Goal: Task Accomplishment & Management: Use online tool/utility

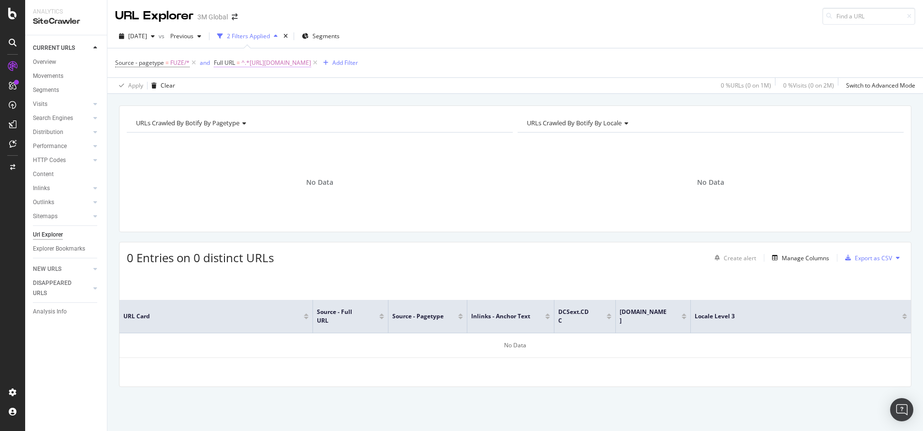
click at [311, 69] on span "^.*[URL][DOMAIN_NAME]" at bounding box center [276, 63] width 70 height 14
paste input "/v000155292"
click at [301, 101] on input "[URL][DOMAIN_NAME]" at bounding box center [267, 102] width 91 height 15
type input "[URL][DOMAIN_NAME]"
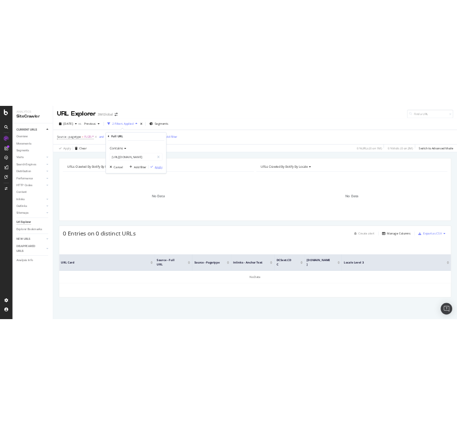
scroll to position [0, 0]
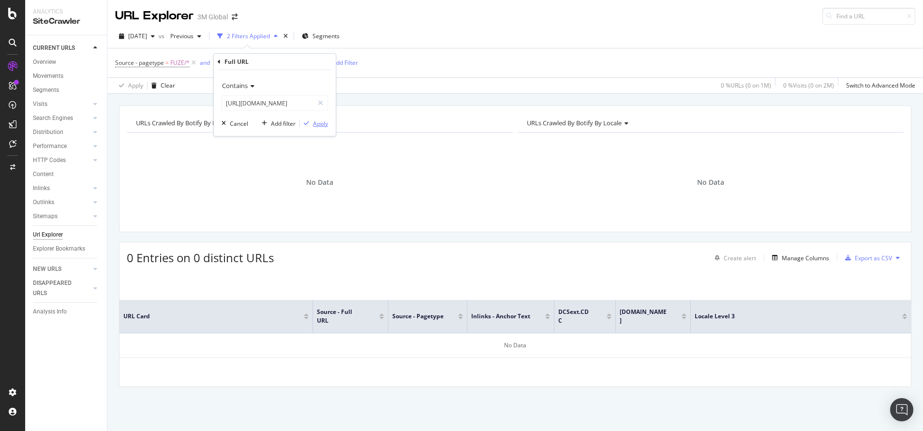
click at [326, 124] on div "Apply" at bounding box center [320, 123] width 15 height 8
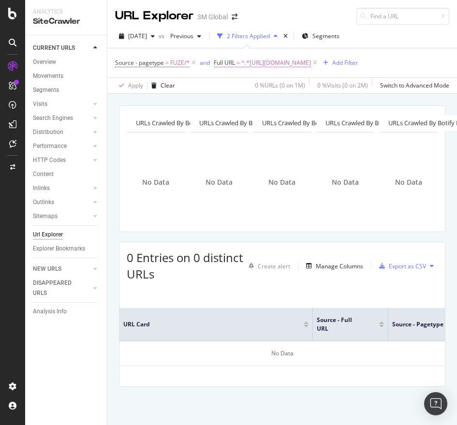
click at [311, 63] on span "^.*[URL][DOMAIN_NAME]" at bounding box center [276, 63] width 70 height 14
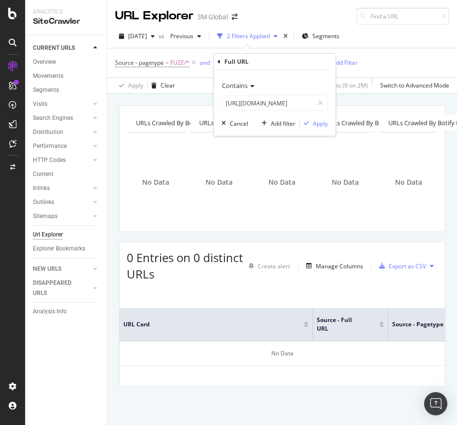
click at [269, 111] on div "Contains [URL][DOMAIN_NAME] Cancel Add filter Apply" at bounding box center [275, 103] width 122 height 66
click at [269, 109] on input "[URL][DOMAIN_NAME]" at bounding box center [267, 102] width 91 height 15
click at [317, 126] on div "Apply" at bounding box center [320, 123] width 15 height 8
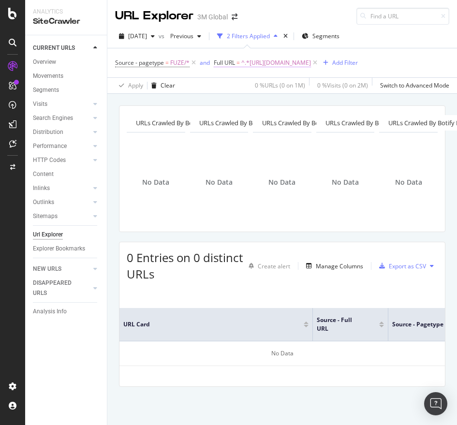
click at [311, 68] on span "^.*[URL][DOMAIN_NAME]" at bounding box center [276, 63] width 70 height 14
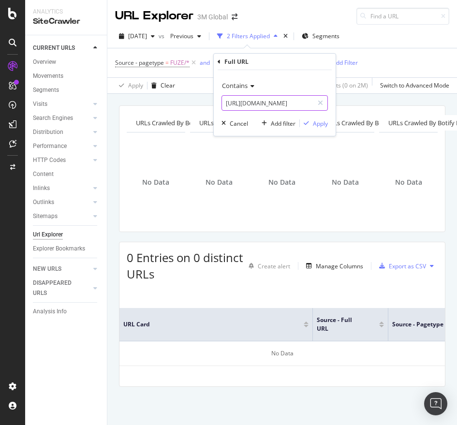
click at [296, 102] on input "[URL][DOMAIN_NAME]" at bounding box center [267, 102] width 91 height 15
paste input "c"
type input "[URL][DOMAIN_NAME]"
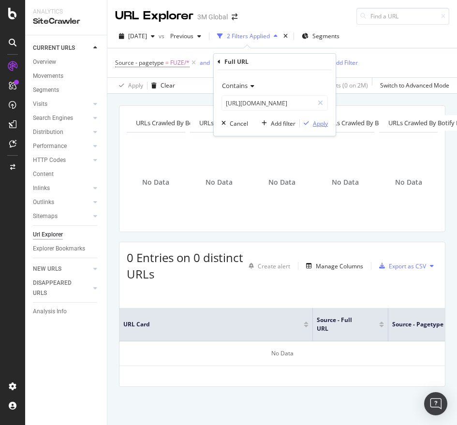
click at [320, 123] on div "Apply" at bounding box center [320, 123] width 15 height 8
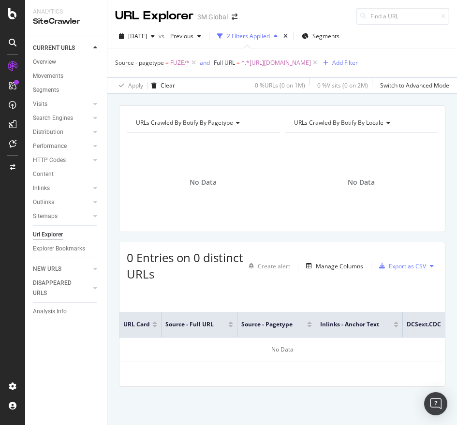
click at [311, 59] on span "^.*[URL][DOMAIN_NAME]" at bounding box center [276, 63] width 70 height 14
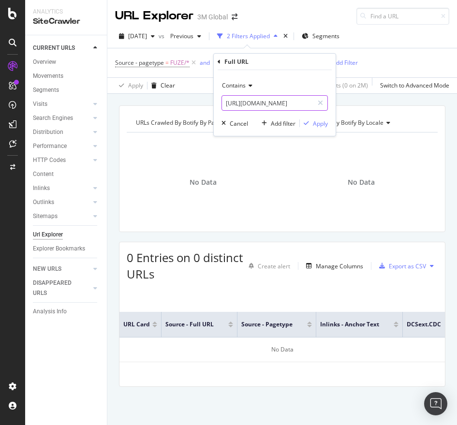
click at [289, 101] on input "[URL][DOMAIN_NAME]" at bounding box center [267, 102] width 91 height 15
click at [323, 123] on div "Apply" at bounding box center [320, 123] width 15 height 8
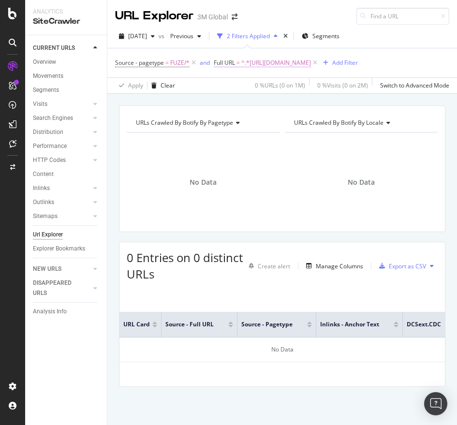
click at [306, 64] on span "^.*[URL][DOMAIN_NAME]" at bounding box center [276, 63] width 70 height 14
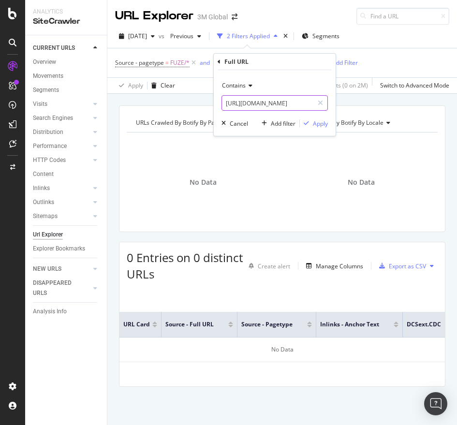
paste input "text"
click at [255, 105] on input "[URL][DOMAIN_NAME]" at bounding box center [267, 102] width 91 height 15
type input "[URL][DOMAIN_NAME]"
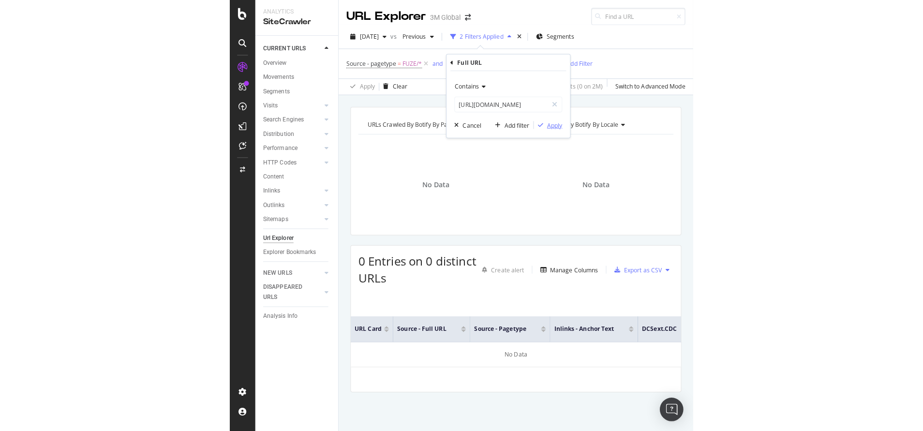
scroll to position [0, 0]
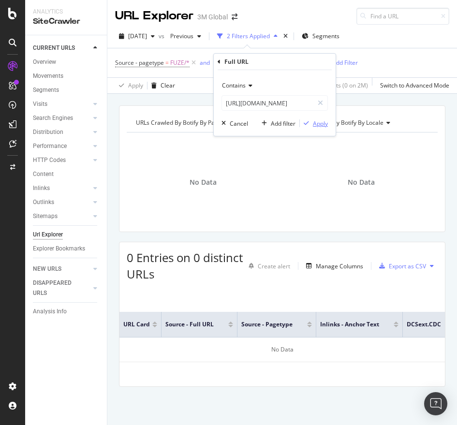
click at [321, 124] on div "Apply" at bounding box center [320, 123] width 15 height 8
